Goal: Find specific page/section: Find specific page/section

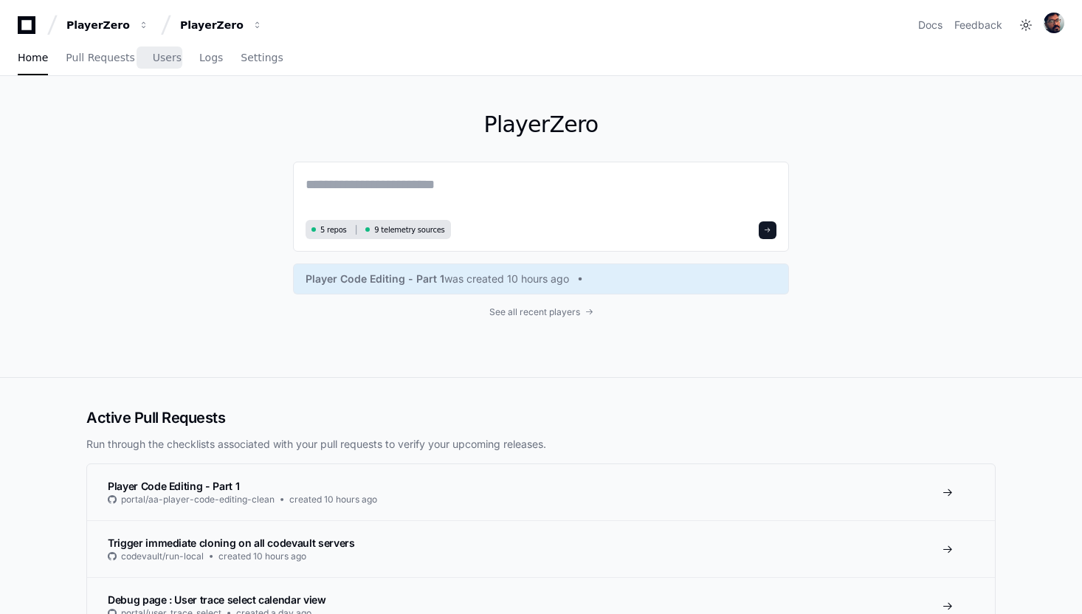
click at [132, 66] on div "Home Pull Requests Users Logs Settings" at bounding box center [151, 58] width 266 height 34
click at [156, 61] on span "Users" at bounding box center [167, 57] width 29 height 9
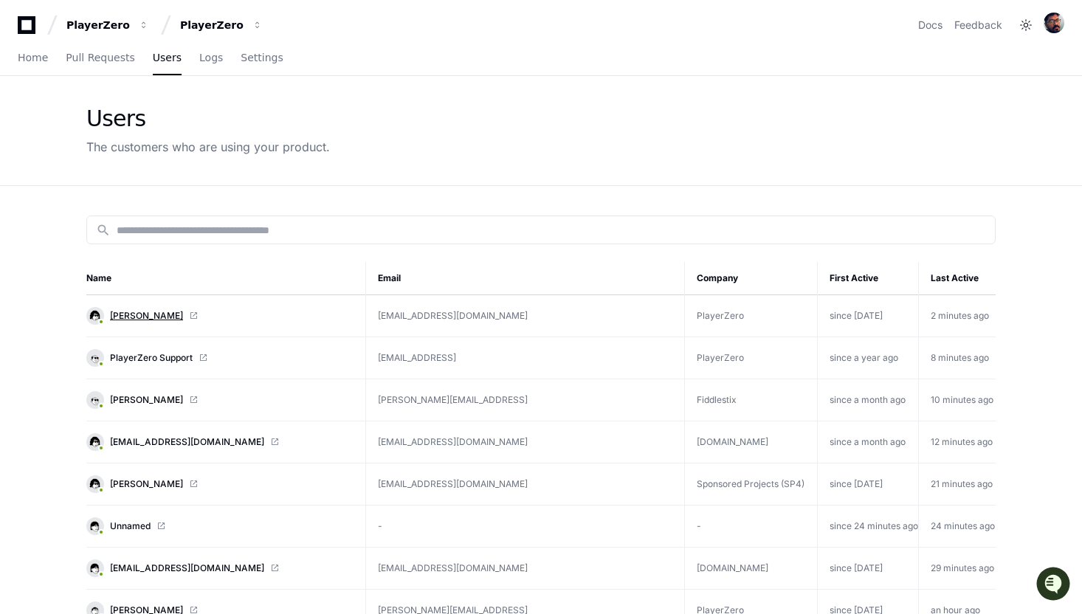
click at [183, 317] on span "[PERSON_NAME]" at bounding box center [146, 316] width 73 height 12
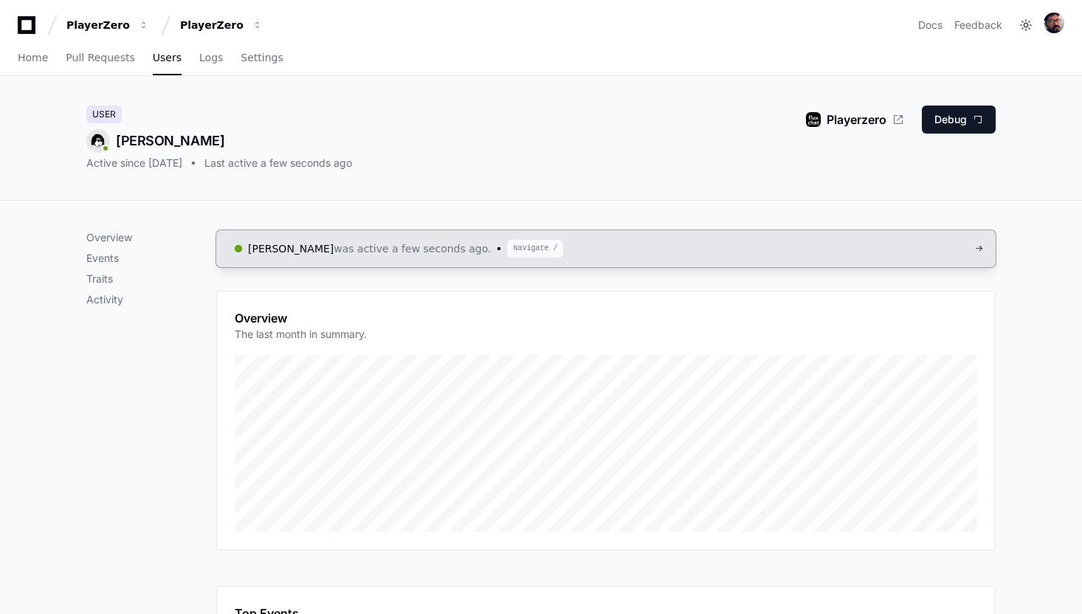
click at [480, 253] on span "was active a few seconds ago." at bounding box center [412, 248] width 157 height 15
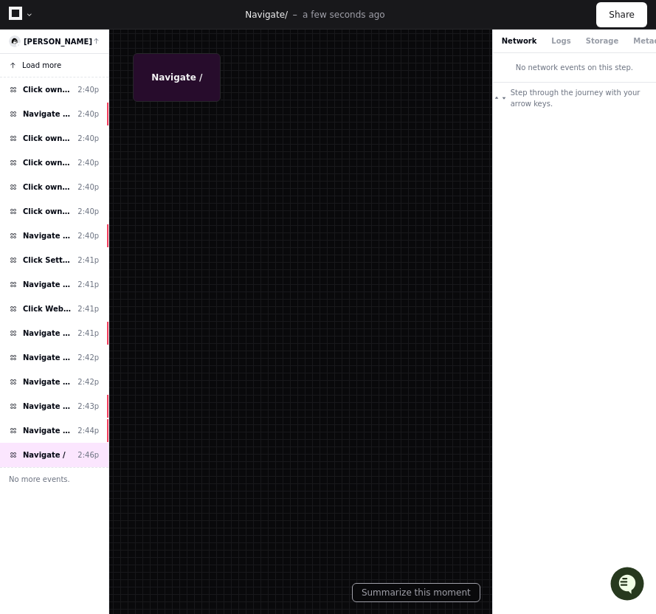
click at [40, 71] on span "Load more" at bounding box center [41, 65] width 39 height 11
